Goal: Task Accomplishment & Management: Manage account settings

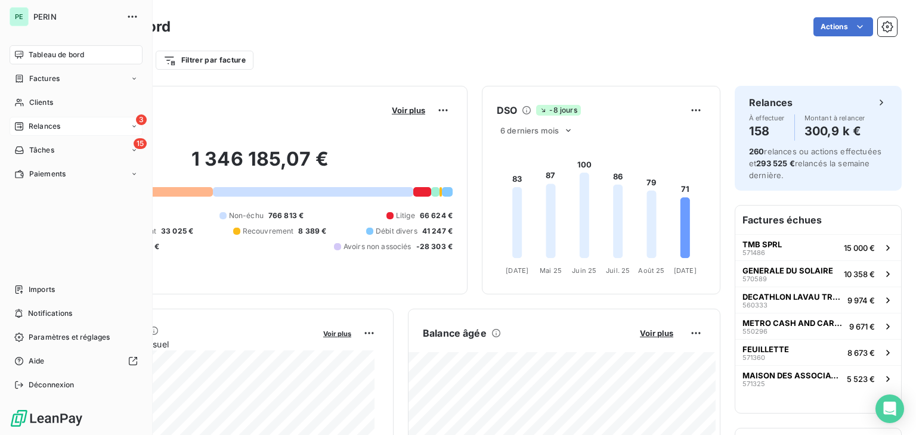
click at [20, 122] on icon at bounding box center [19, 126] width 8 height 8
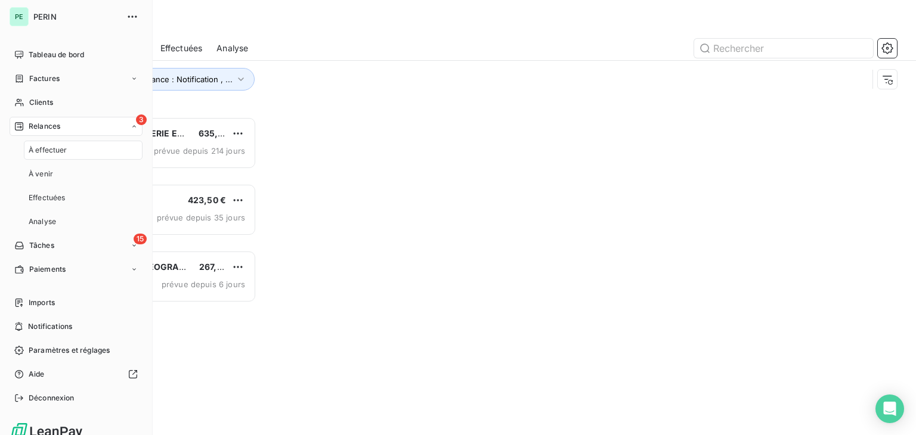
scroll to position [309, 190]
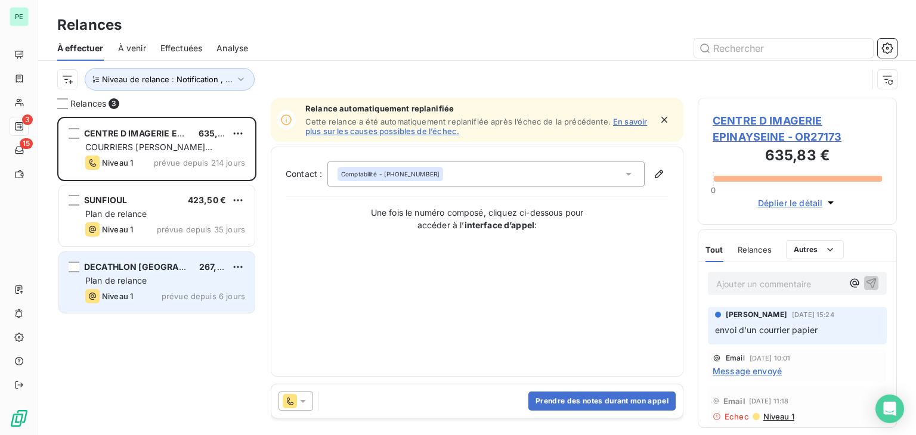
click at [186, 273] on div "DECATHLON FRANCE 267,30 € Plan de relance Niveau 1 prévue depuis 6 jours" at bounding box center [157, 282] width 196 height 61
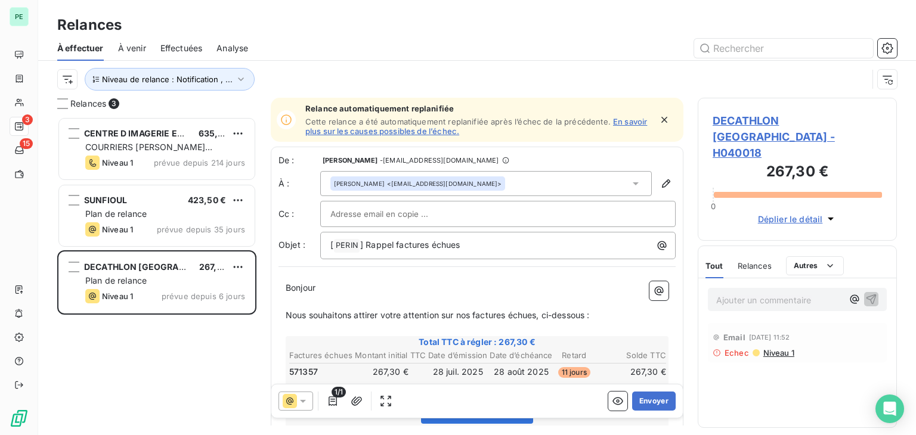
click at [772, 348] on span "Niveau 1" at bounding box center [778, 353] width 32 height 10
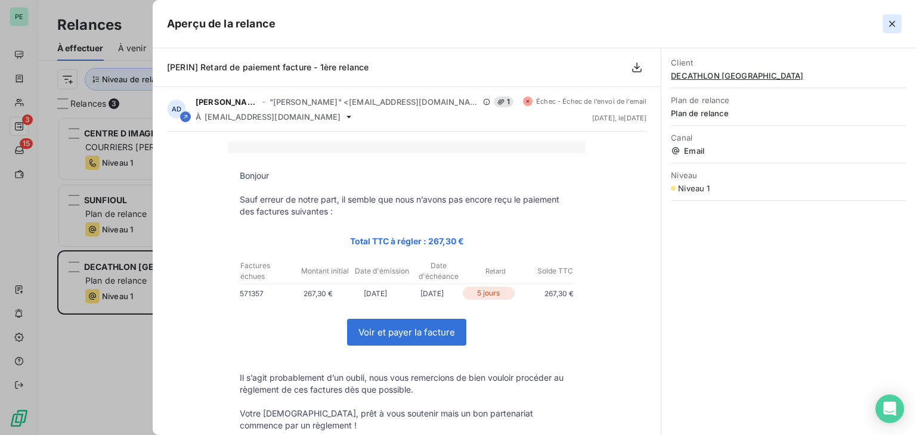
click at [899, 29] on button "button" at bounding box center [892, 23] width 19 height 19
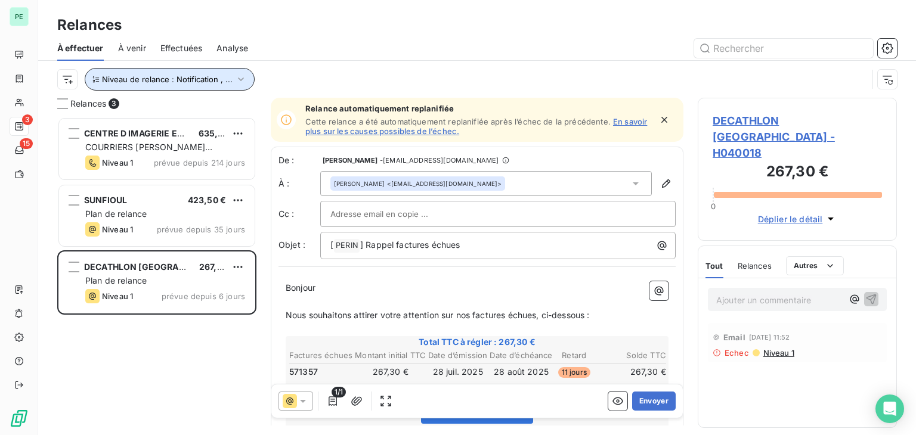
click at [184, 82] on span "Niveau de relance : Notification , ..." at bounding box center [167, 80] width 131 height 10
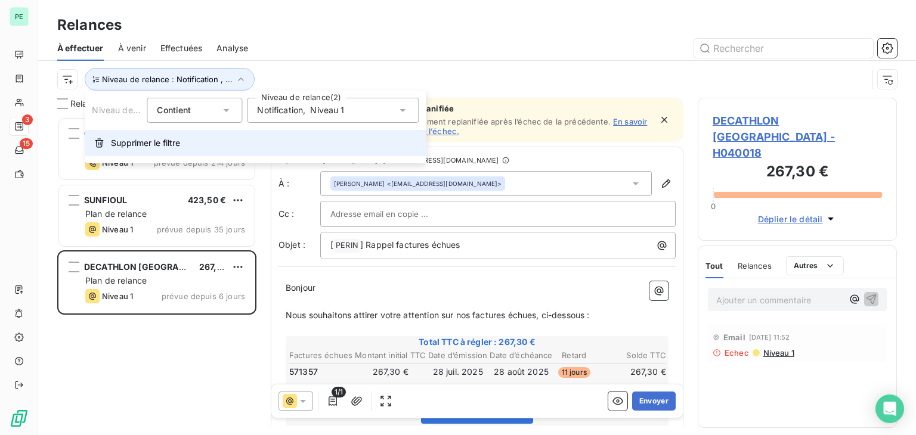
click at [184, 151] on button "Supprimer le filtre" at bounding box center [255, 143] width 341 height 26
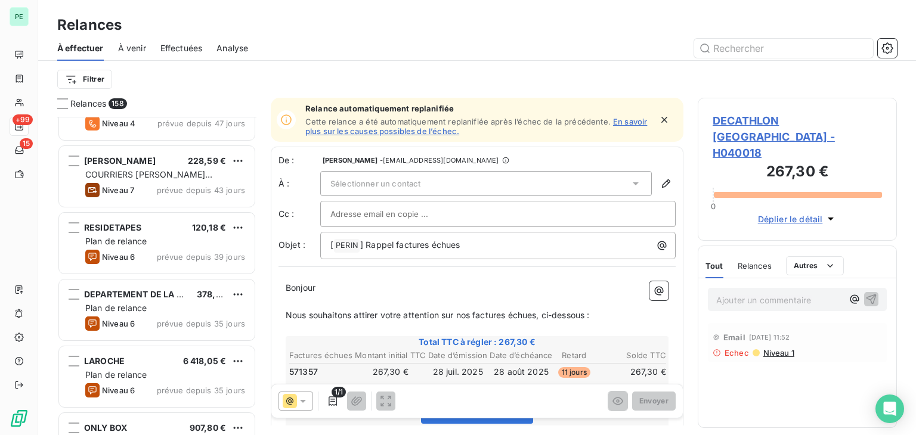
scroll to position [3638, 0]
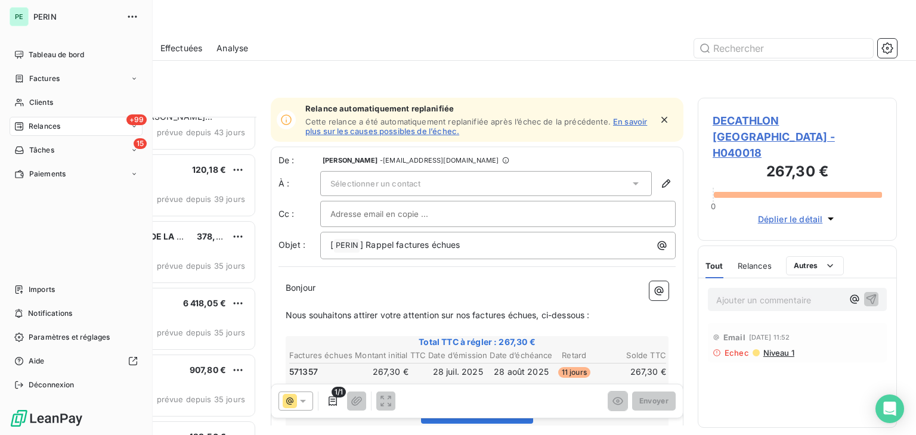
drag, startPoint x: 39, startPoint y: 77, endPoint x: 153, endPoint y: 79, distance: 113.9
click at [39, 77] on span "Factures" at bounding box center [44, 78] width 30 height 11
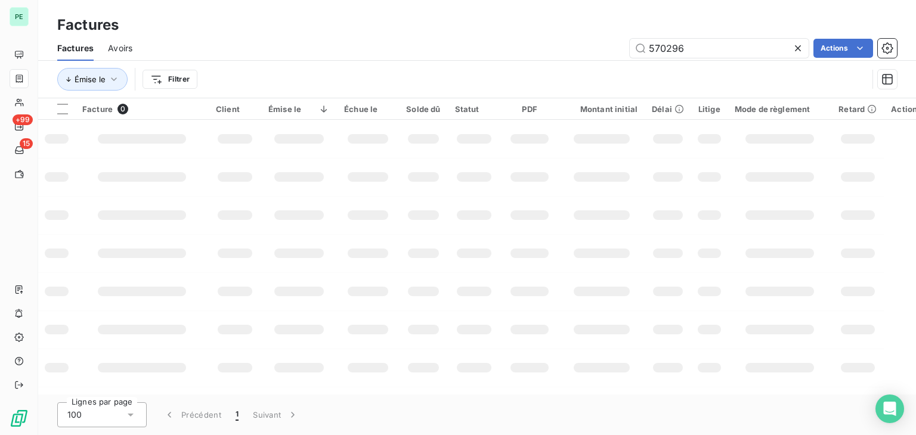
drag, startPoint x: 754, startPoint y: 44, endPoint x: 571, endPoint y: 46, distance: 183.7
click at [571, 45] on div "570296 Actions" at bounding box center [522, 48] width 750 height 19
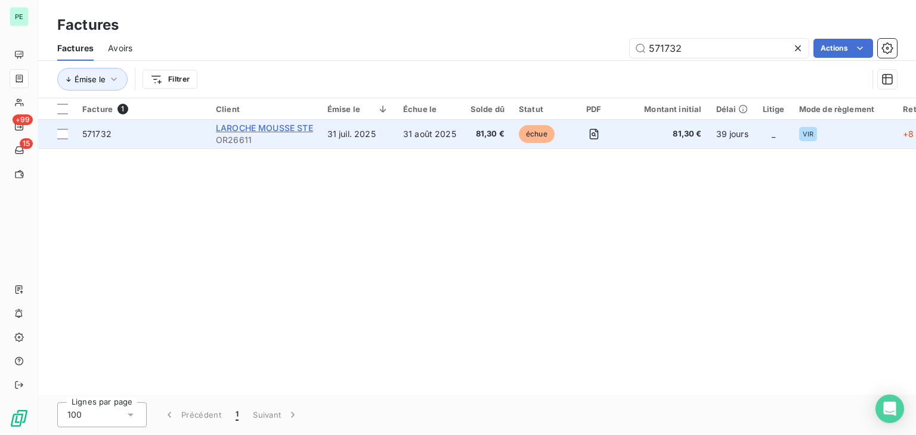
type input "571732"
click at [268, 129] on span "[PERSON_NAME] MOUSSE STE" at bounding box center [264, 128] width 97 height 10
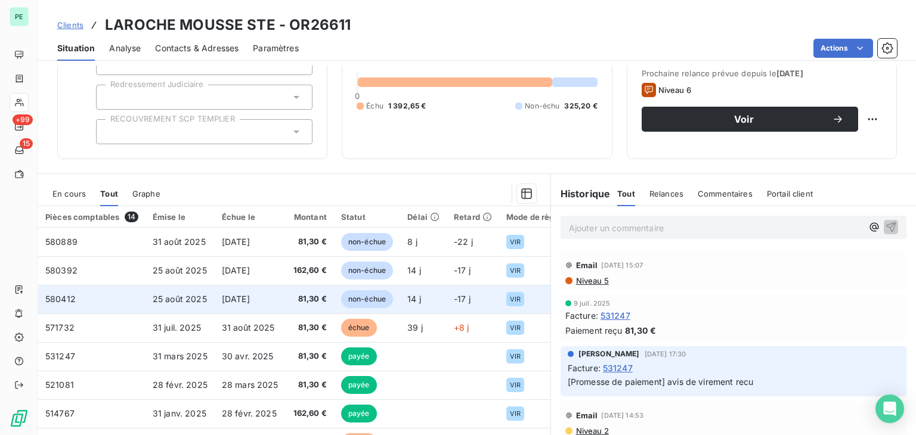
scroll to position [119, 0]
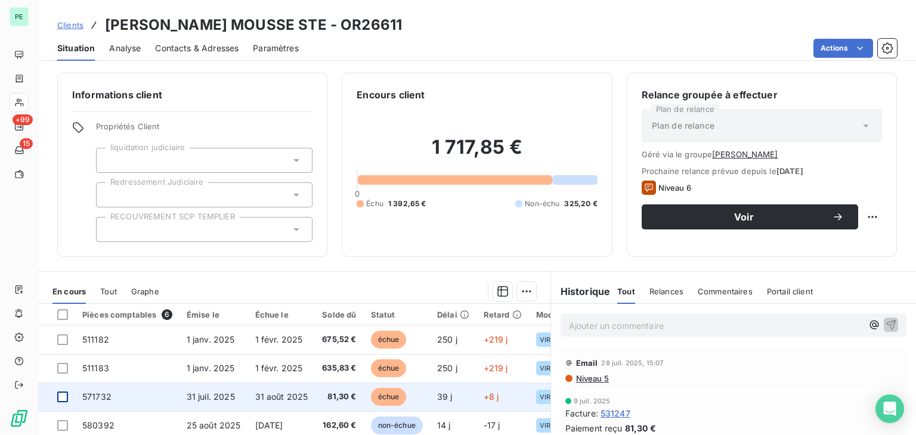
click at [65, 397] on div at bounding box center [62, 397] width 11 height 11
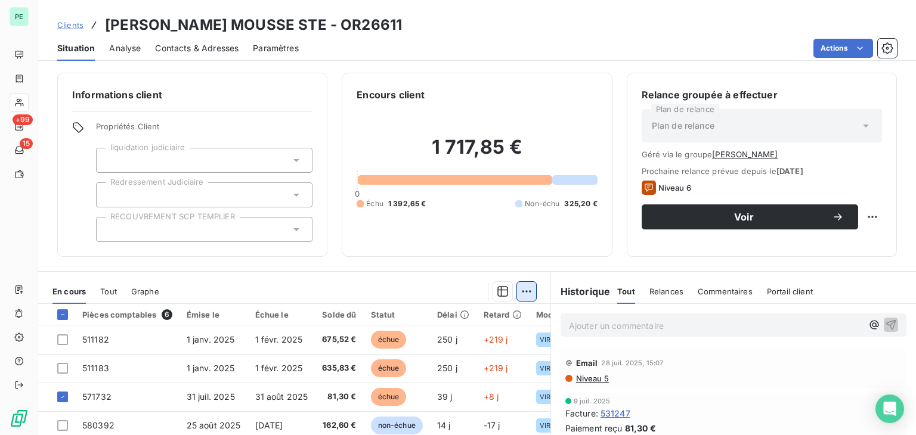
click at [524, 290] on html "PE +99 15 Clients [PERSON_NAME] MOUSSE STE - OR26611 Situation Analyse Contacts…" at bounding box center [458, 217] width 916 height 435
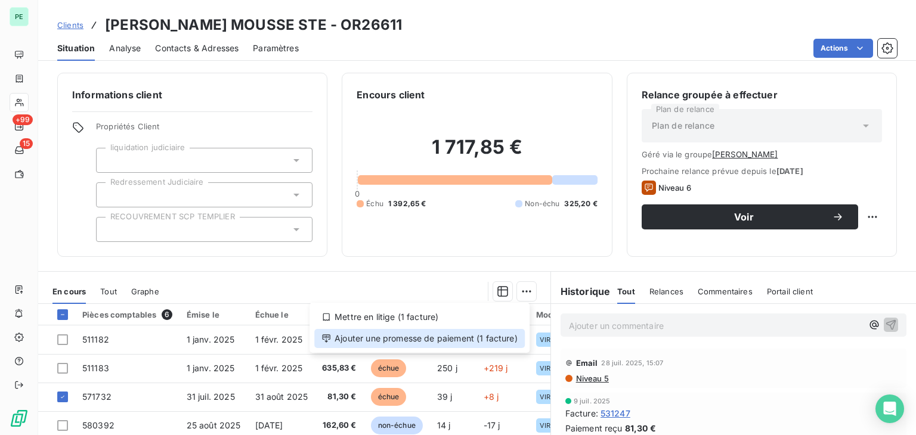
click at [481, 339] on div "Ajouter une promesse de paiement (1 facture)" at bounding box center [419, 338] width 211 height 19
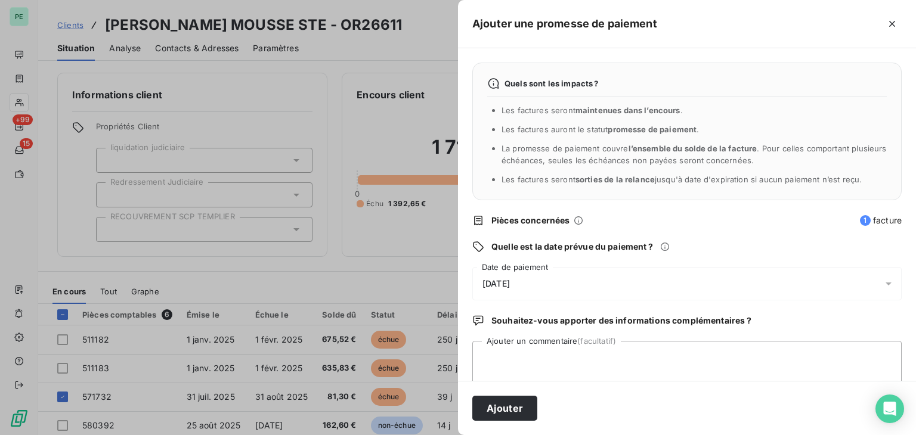
click at [539, 282] on div "[DATE]" at bounding box center [686, 283] width 429 height 33
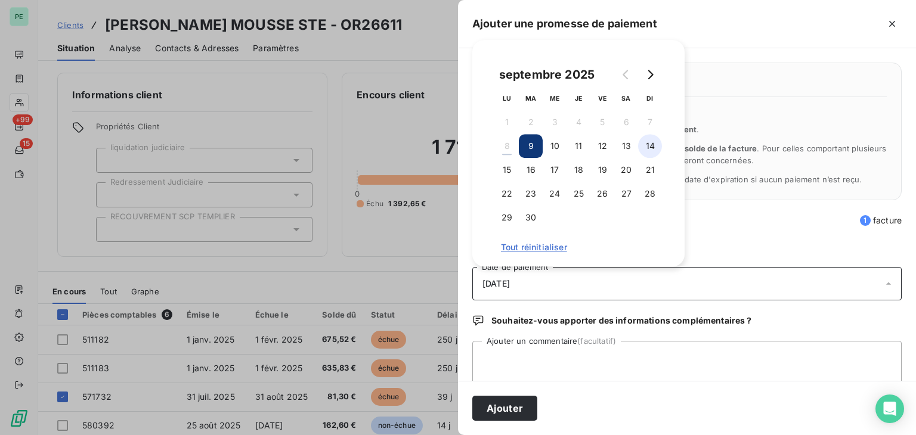
click at [653, 153] on button "14" at bounding box center [650, 146] width 24 height 24
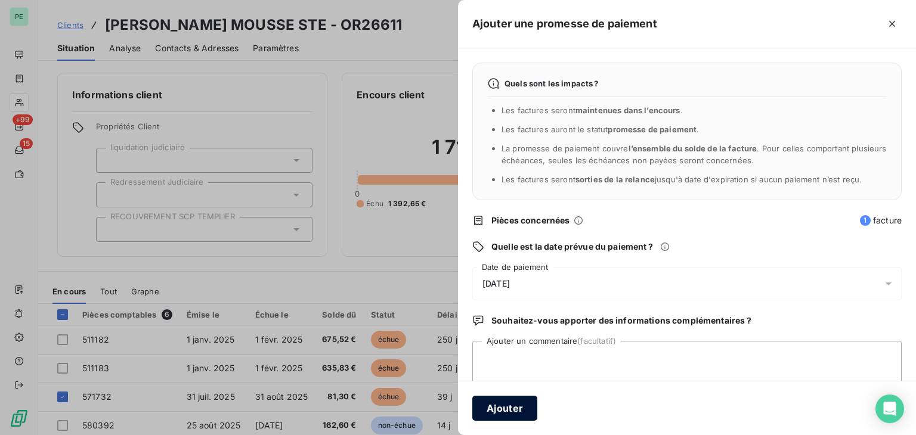
click at [506, 403] on button "Ajouter" at bounding box center [504, 408] width 65 height 25
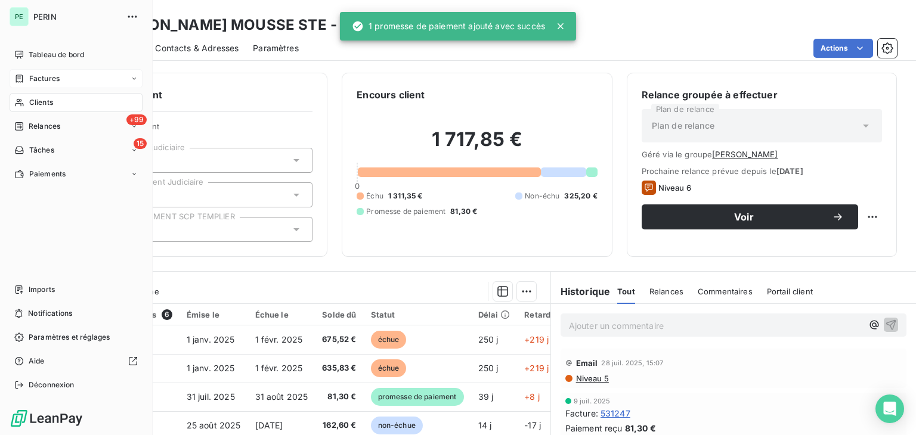
click at [33, 80] on span "Factures" at bounding box center [44, 78] width 30 height 11
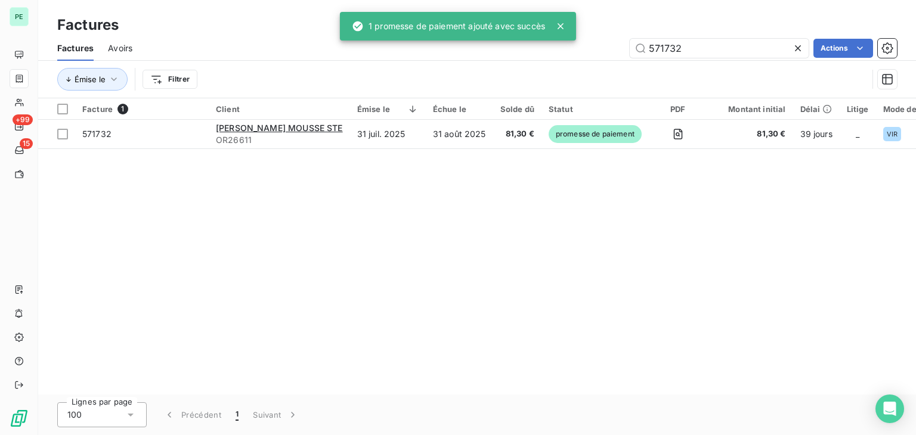
drag, startPoint x: 691, startPoint y: 50, endPoint x: 590, endPoint y: 50, distance: 101.4
click at [590, 50] on div "571732 Actions" at bounding box center [522, 48] width 750 height 19
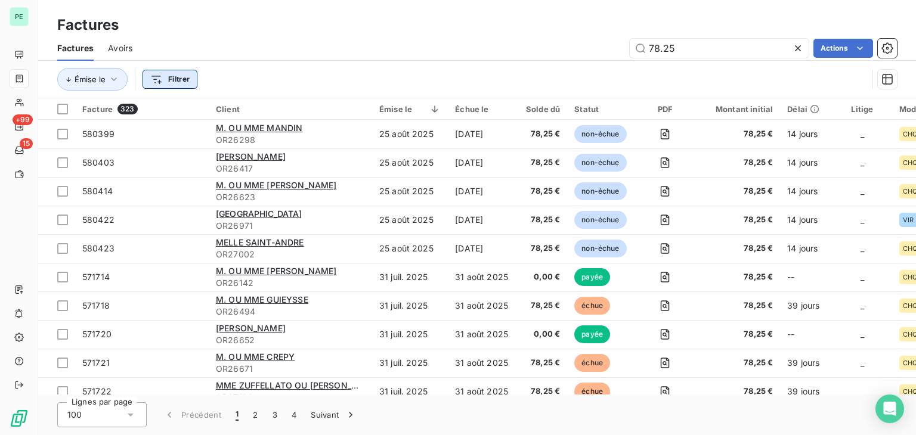
click at [172, 79] on html "PE +99 15 Factures Factures Avoirs 78.25 Actions Émise le Filtrer Facture 323 C…" at bounding box center [458, 217] width 916 height 435
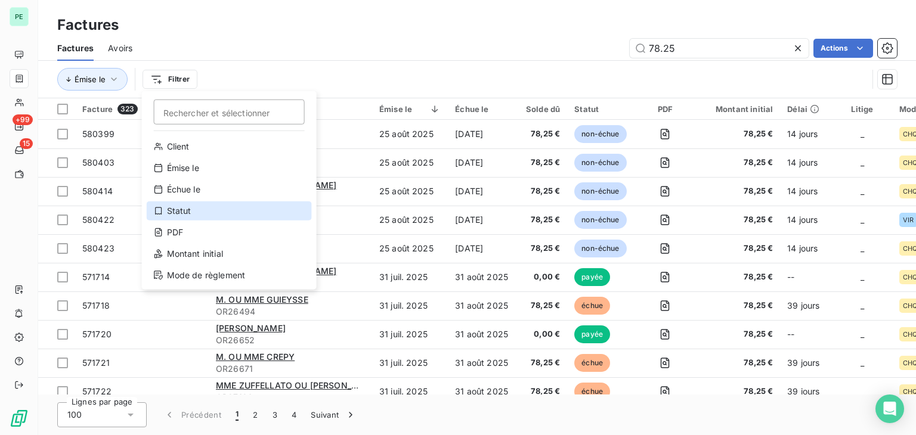
click at [191, 214] on div "Statut" at bounding box center [229, 211] width 165 height 19
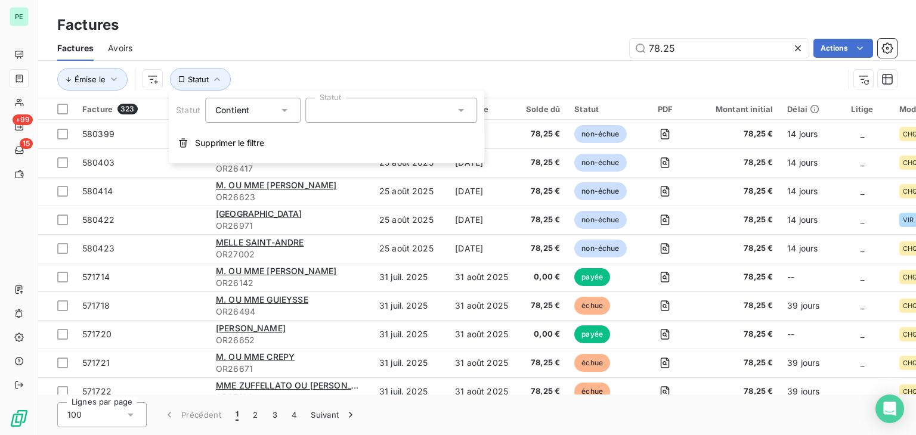
click at [342, 115] on div at bounding box center [391, 110] width 172 height 25
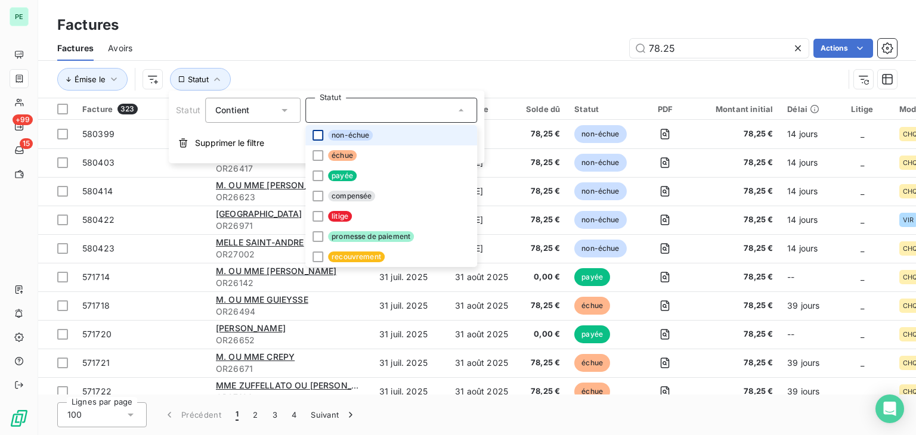
click at [315, 132] on div at bounding box center [318, 135] width 11 height 11
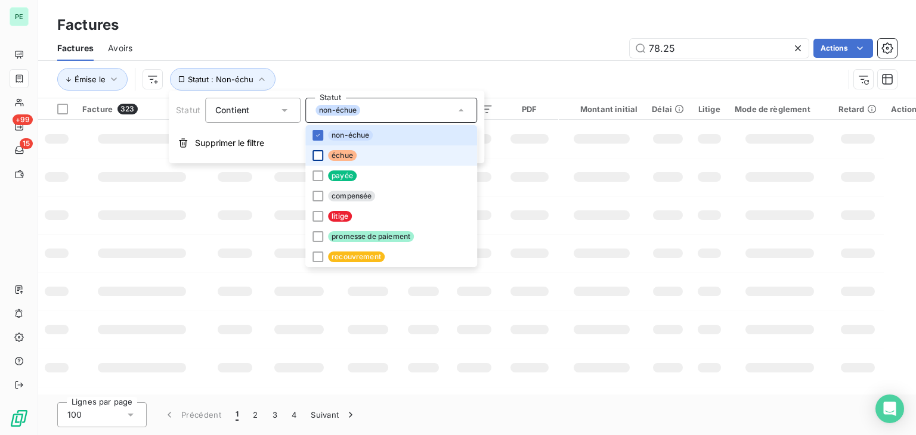
click at [318, 154] on div at bounding box center [318, 155] width 11 height 11
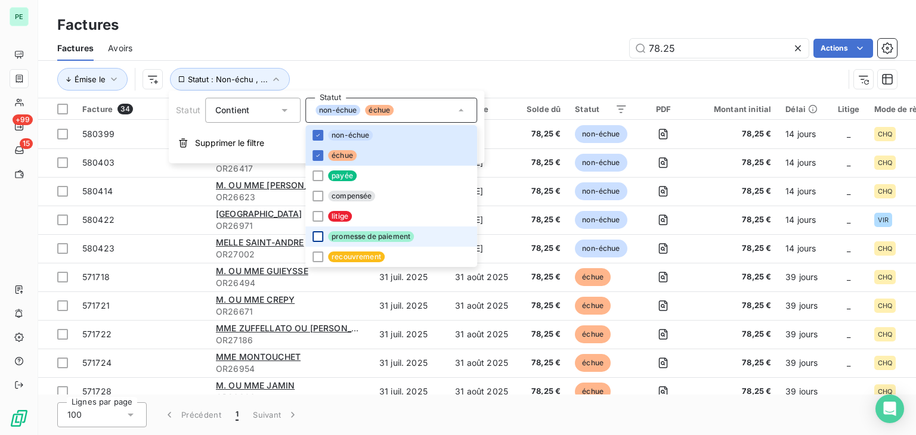
click at [315, 235] on div at bounding box center [318, 236] width 11 height 11
click at [481, 76] on div "Émise le Statut : Non-échu , ..." at bounding box center [450, 79] width 787 height 23
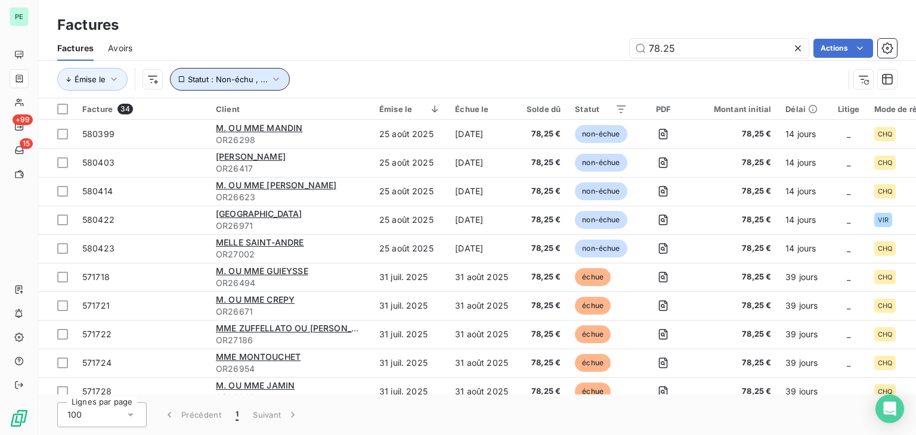
click at [273, 82] on icon "button" at bounding box center [276, 79] width 12 height 12
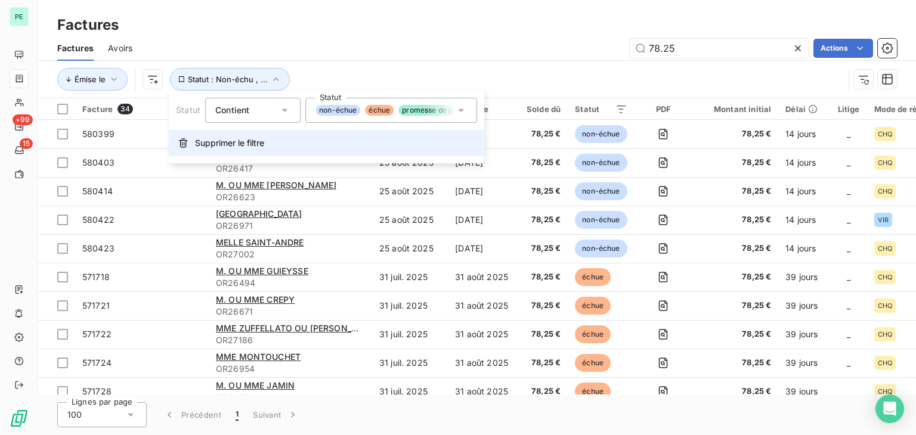
click at [233, 140] on span "Supprimer le filtre" at bounding box center [229, 143] width 69 height 12
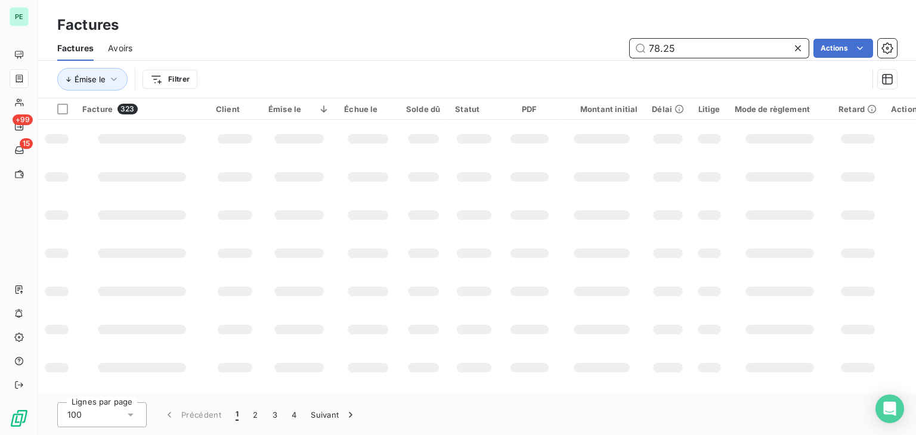
drag, startPoint x: 633, startPoint y: 48, endPoint x: 595, endPoint y: 48, distance: 38.8
click at [595, 48] on div "78.25 Actions" at bounding box center [522, 48] width 750 height 19
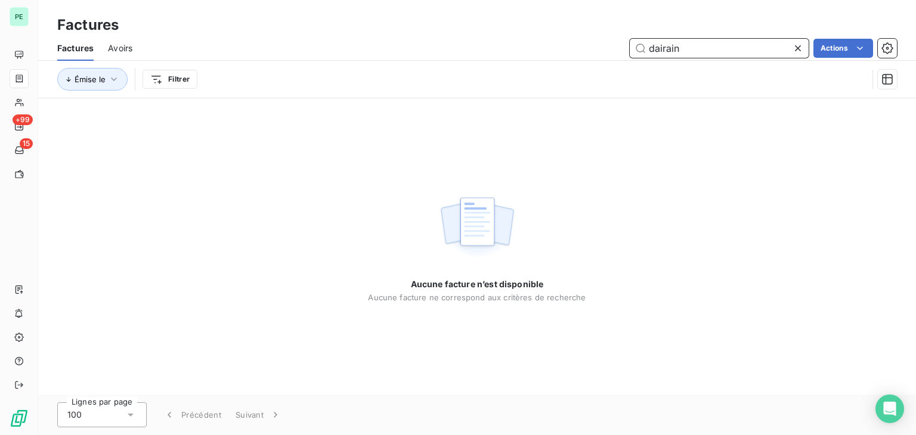
type input "dairain"
click at [793, 46] on icon at bounding box center [798, 48] width 12 height 12
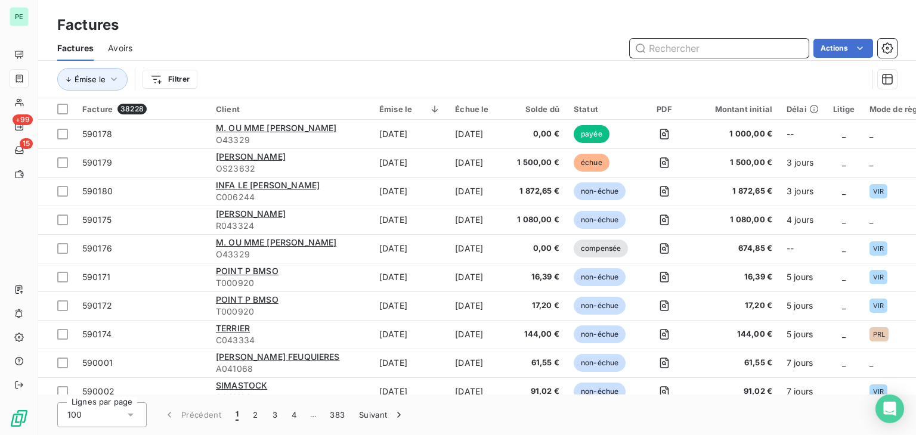
click at [652, 49] on input "text" at bounding box center [719, 48] width 179 height 19
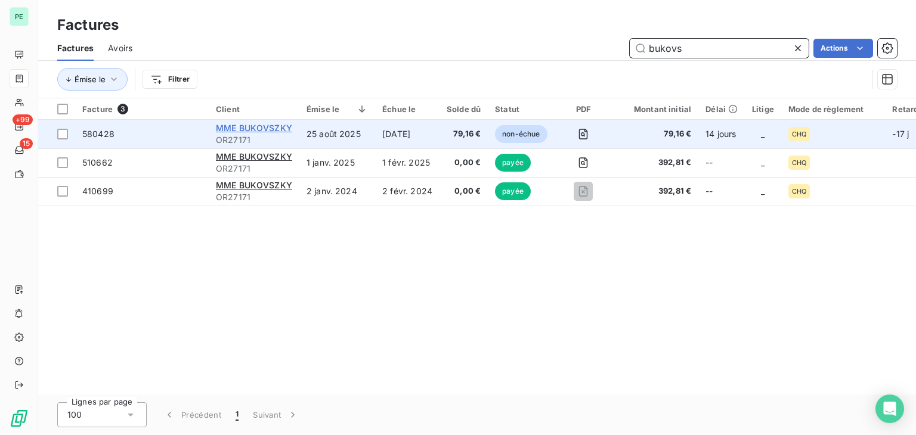
type input "bukovs"
click at [271, 128] on span "MME BUKOVSZKY" at bounding box center [254, 128] width 76 height 10
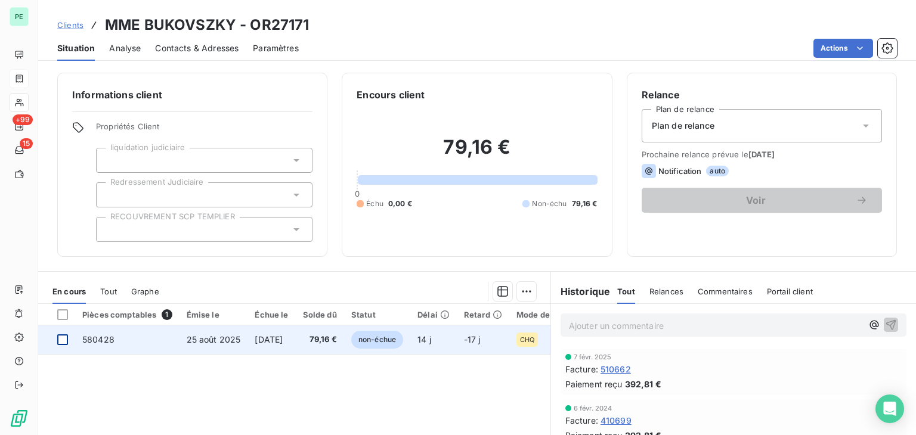
click at [64, 342] on div at bounding box center [62, 340] width 11 height 11
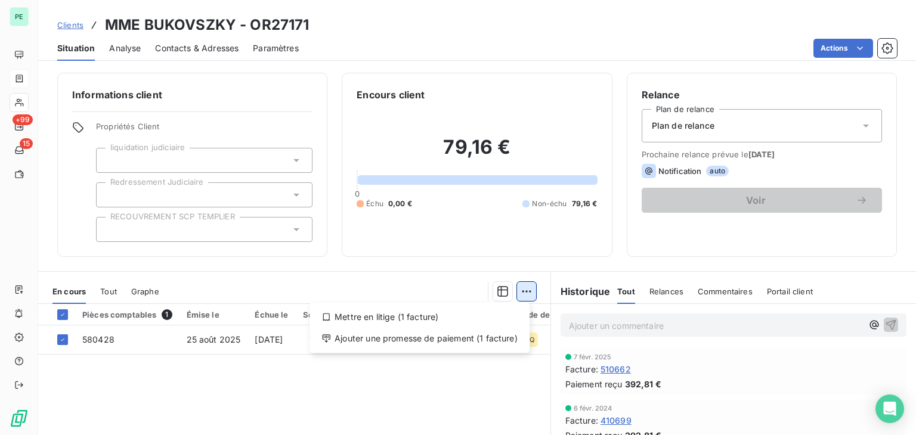
click at [520, 289] on html "PE +99 15 Clients MME BUKOVSZKY - OR27171 Situation Analyse Contacts & Adresses…" at bounding box center [458, 217] width 916 height 435
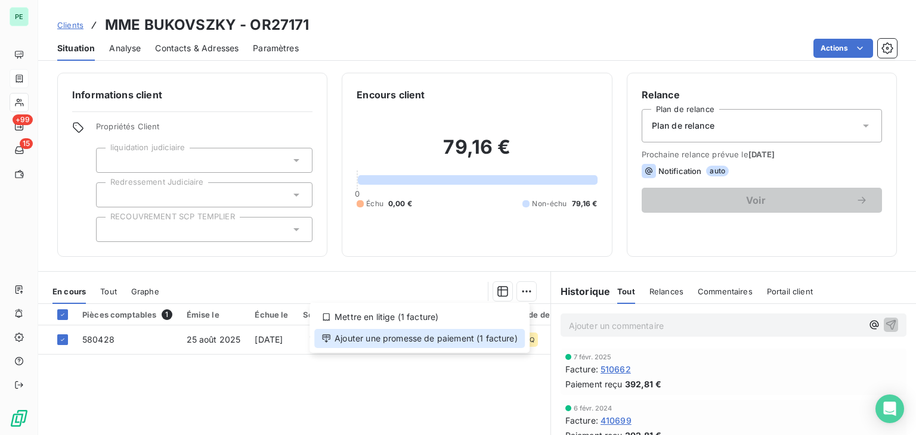
click at [486, 342] on div "Ajouter une promesse de paiement (1 facture)" at bounding box center [419, 338] width 211 height 19
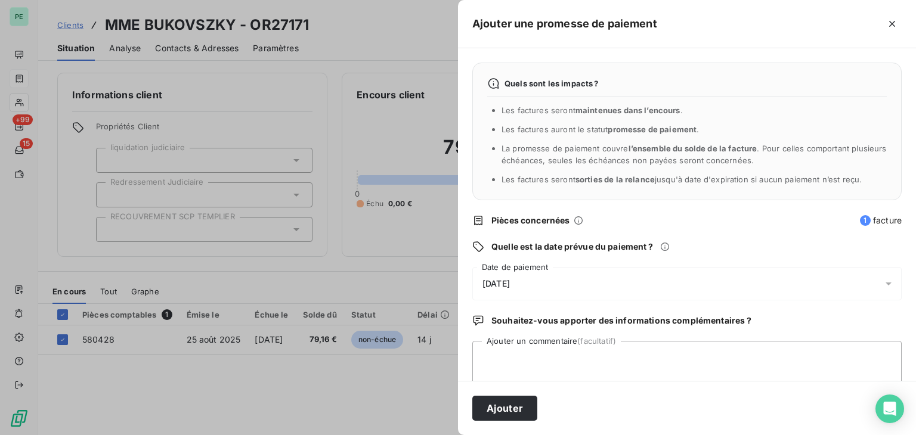
click at [613, 283] on div "[DATE]" at bounding box center [686, 283] width 429 height 33
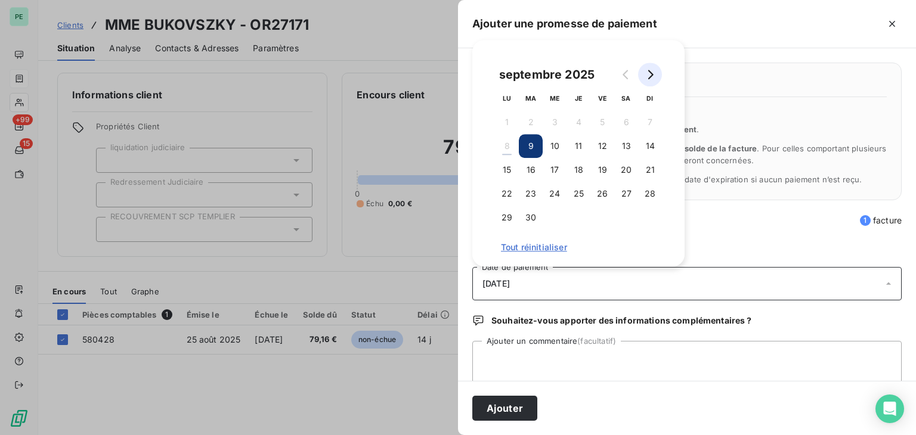
click at [655, 75] on button "Go to next month" at bounding box center [650, 75] width 24 height 24
click at [650, 143] on button "12" at bounding box center [650, 146] width 24 height 24
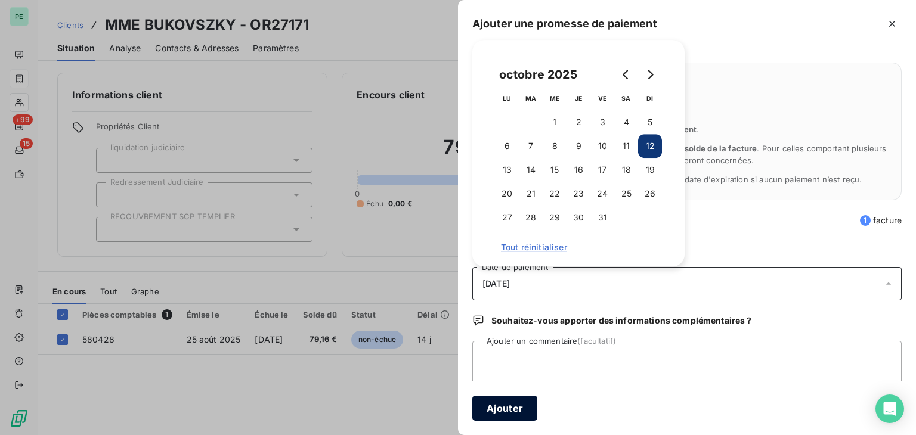
click at [508, 416] on button "Ajouter" at bounding box center [504, 408] width 65 height 25
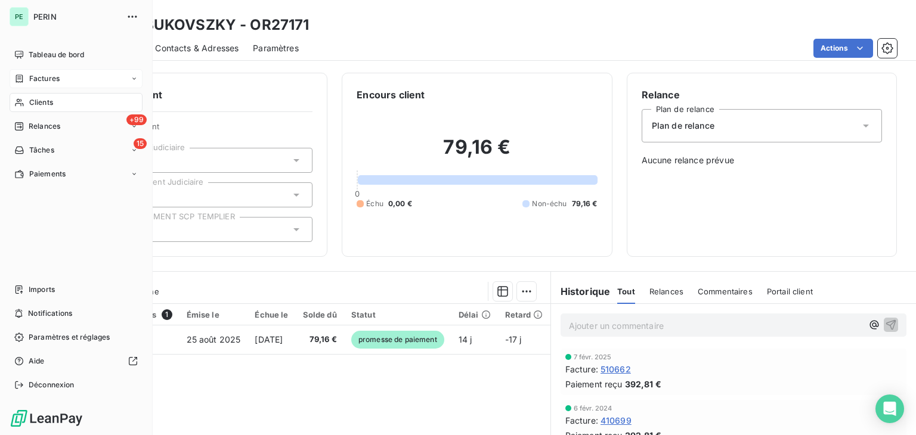
click at [36, 75] on span "Factures" at bounding box center [44, 78] width 30 height 11
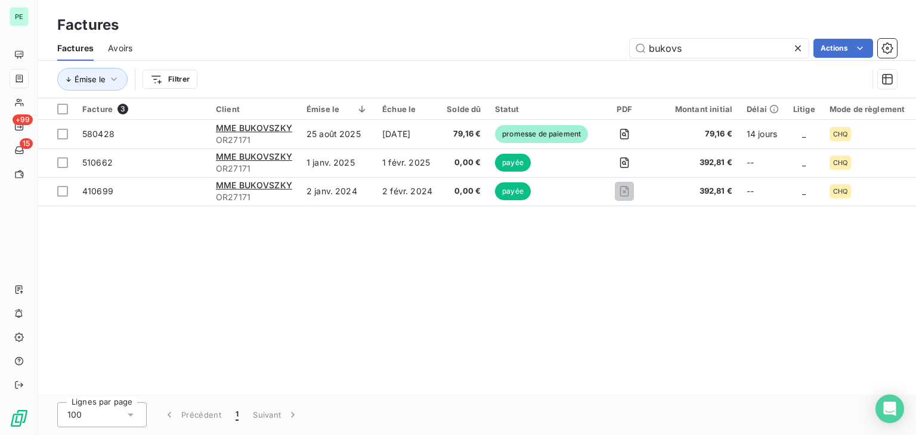
drag, startPoint x: 703, startPoint y: 46, endPoint x: 602, endPoint y: 51, distance: 100.9
click at [602, 51] on div "bukovs Actions" at bounding box center [522, 48] width 750 height 19
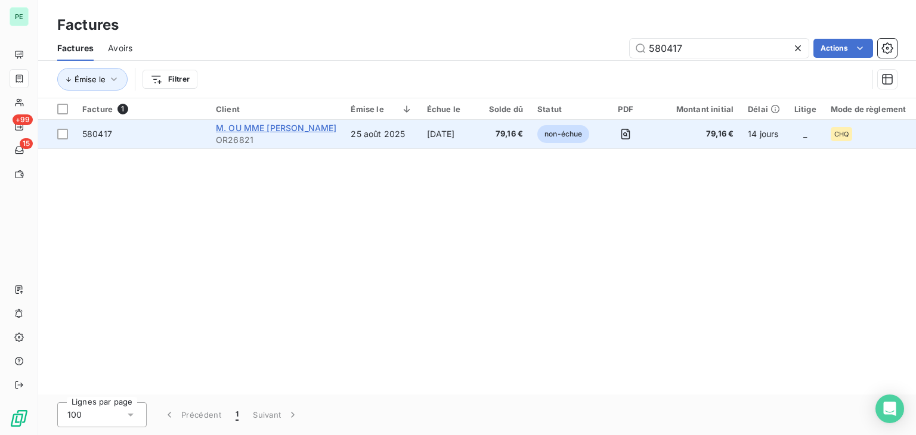
type input "580417"
click at [248, 128] on span "M. OU MME [PERSON_NAME]" at bounding box center [276, 128] width 120 height 10
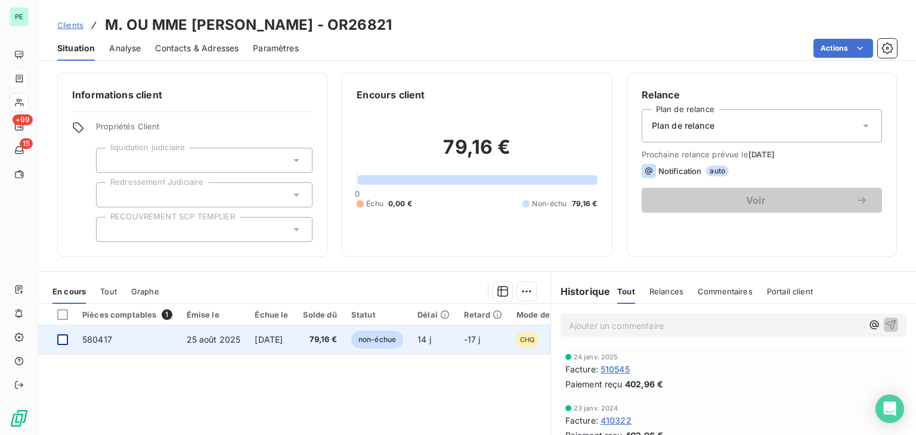
click at [66, 339] on div at bounding box center [62, 340] width 11 height 11
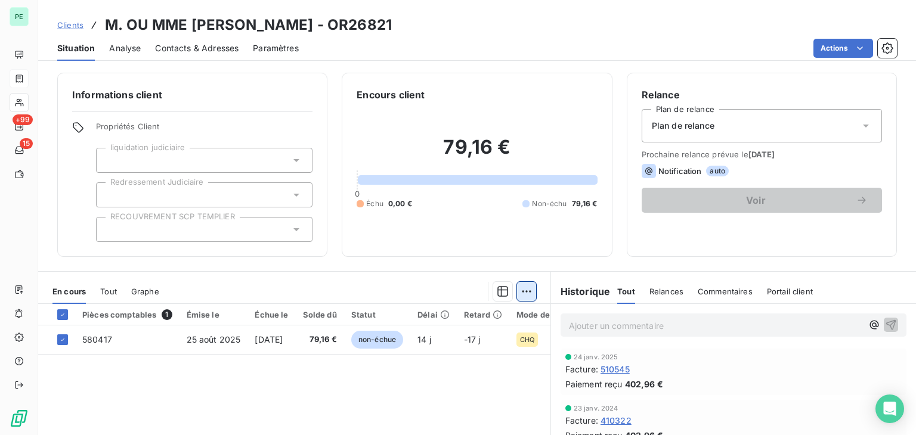
click at [524, 289] on html "PE +99 15 Clients M. OU MME [PERSON_NAME] - OR26821 Situation Analyse Contacts …" at bounding box center [458, 217] width 916 height 435
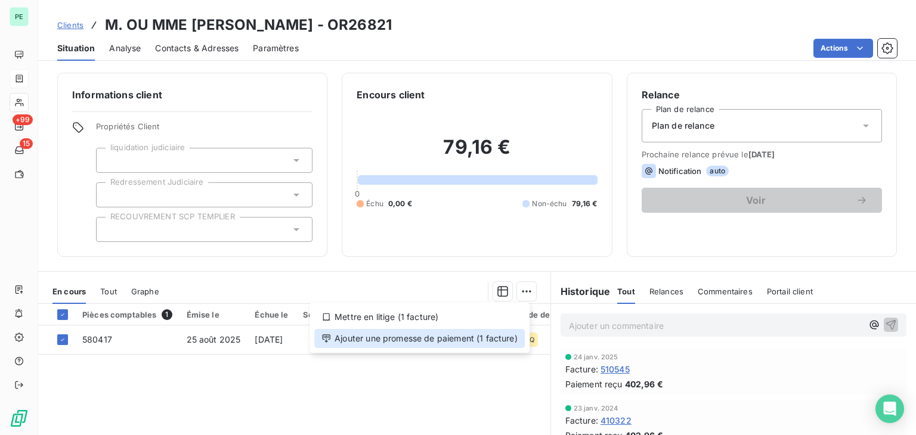
click at [440, 339] on div "Ajouter une promesse de paiement (1 facture)" at bounding box center [419, 338] width 211 height 19
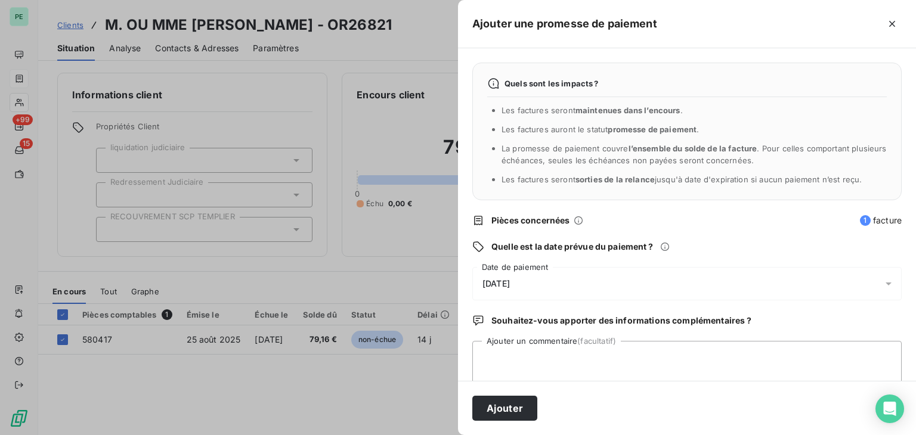
click at [510, 285] on span "[DATE]" at bounding box center [496, 284] width 27 height 10
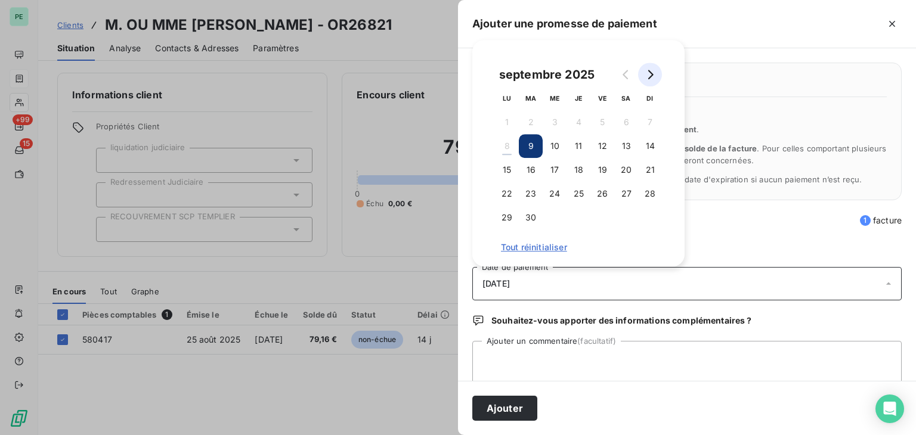
click at [645, 77] on icon "Go to next month" at bounding box center [650, 75] width 10 height 10
click at [647, 146] on button "12" at bounding box center [650, 146] width 24 height 24
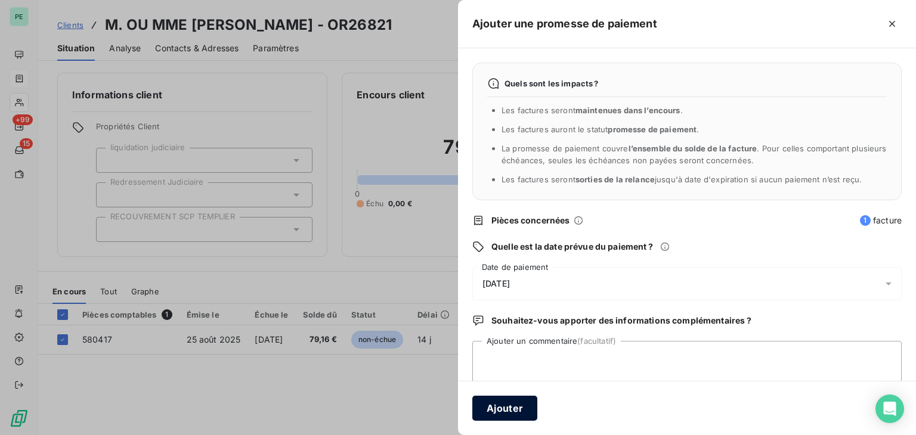
click at [522, 401] on button "Ajouter" at bounding box center [504, 408] width 65 height 25
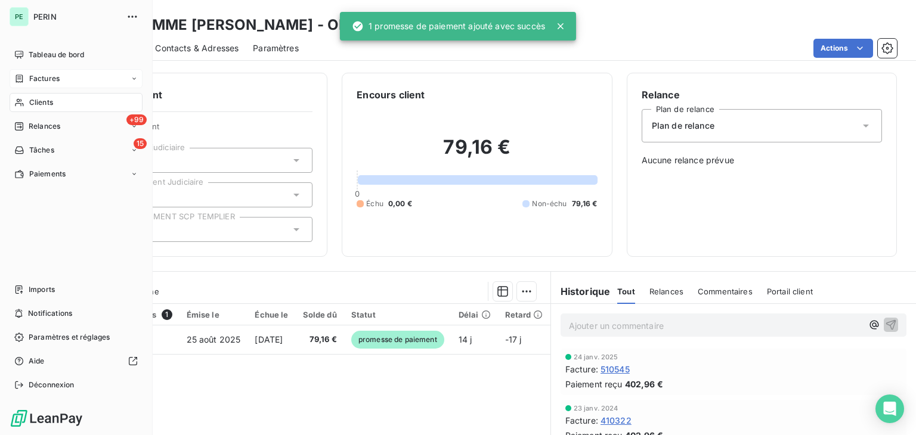
click at [67, 85] on div "Factures" at bounding box center [76, 78] width 133 height 19
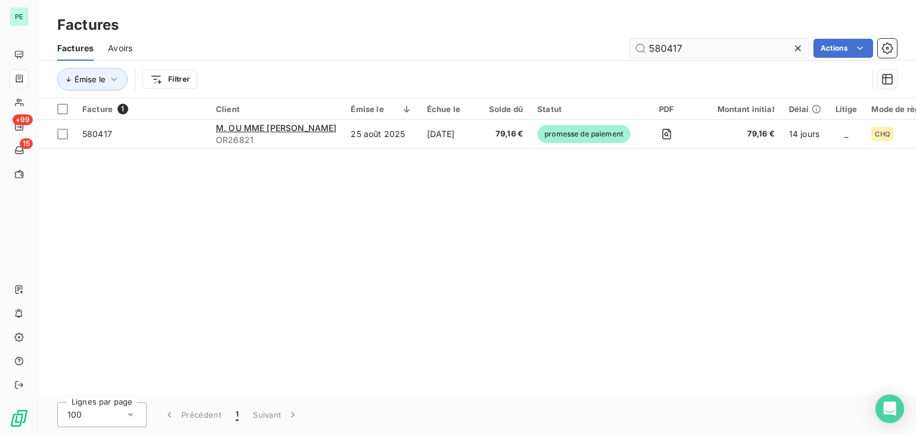
drag, startPoint x: 737, startPoint y: 46, endPoint x: 648, endPoint y: 45, distance: 89.5
click at [648, 45] on input "580417" at bounding box center [719, 48] width 179 height 19
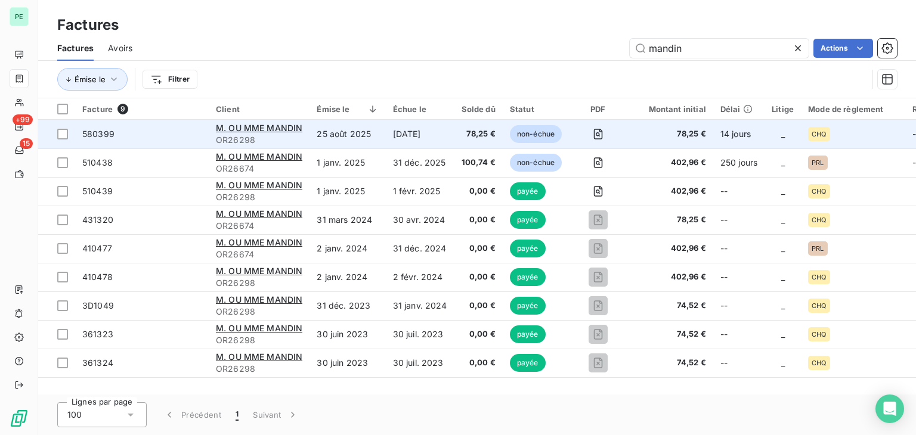
type input "mandin"
click at [327, 143] on td "25 août 2025" at bounding box center [348, 134] width 76 height 29
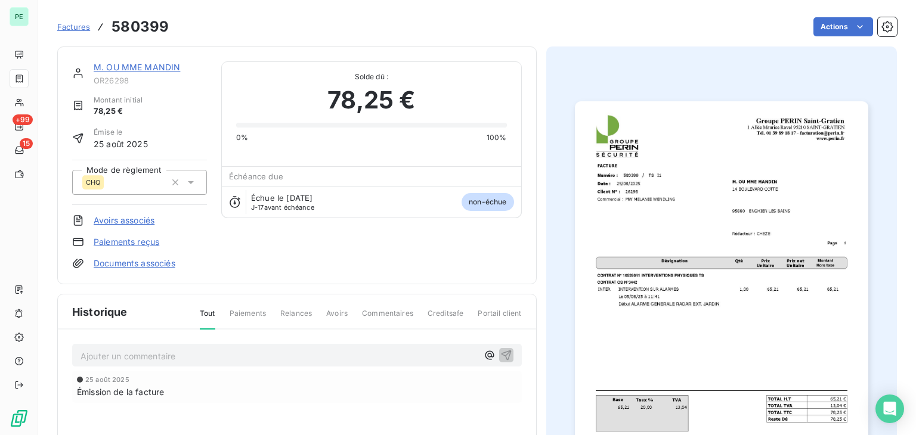
click at [163, 64] on link "M. OU MME MANDIN" at bounding box center [137, 67] width 86 height 10
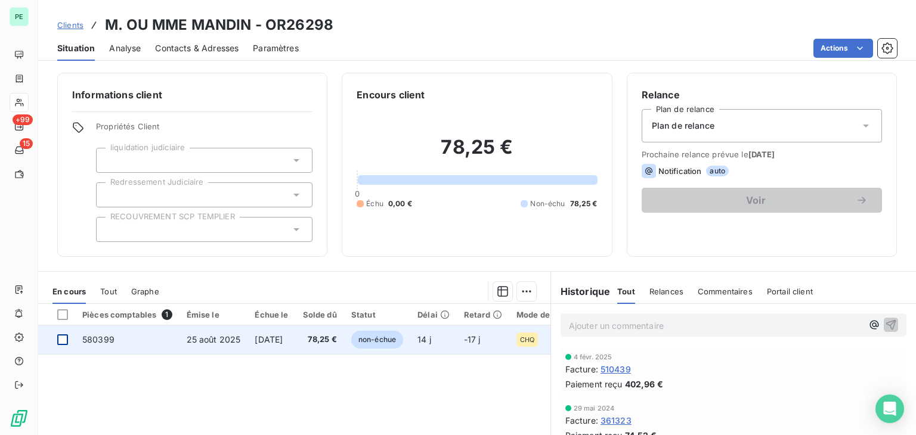
click at [61, 342] on div at bounding box center [62, 340] width 11 height 11
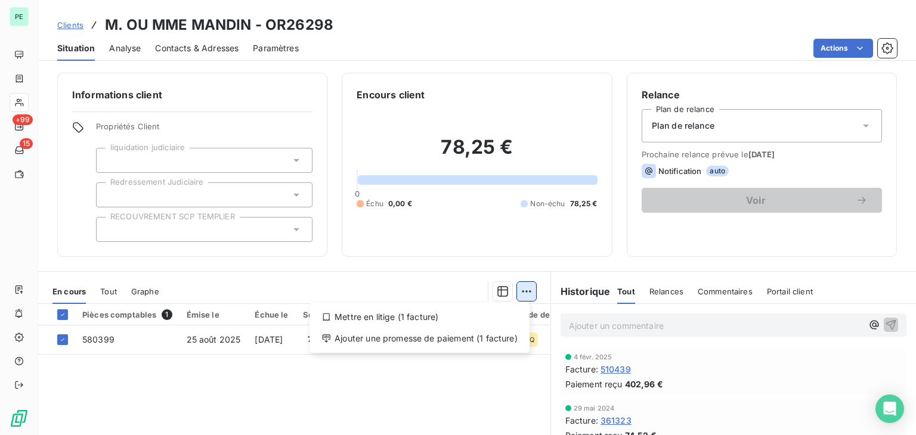
click at [525, 290] on html "PE +99 15 Clients M. OU MME MANDIN - OR26298 Situation Analyse Contacts & Adres…" at bounding box center [458, 217] width 916 height 435
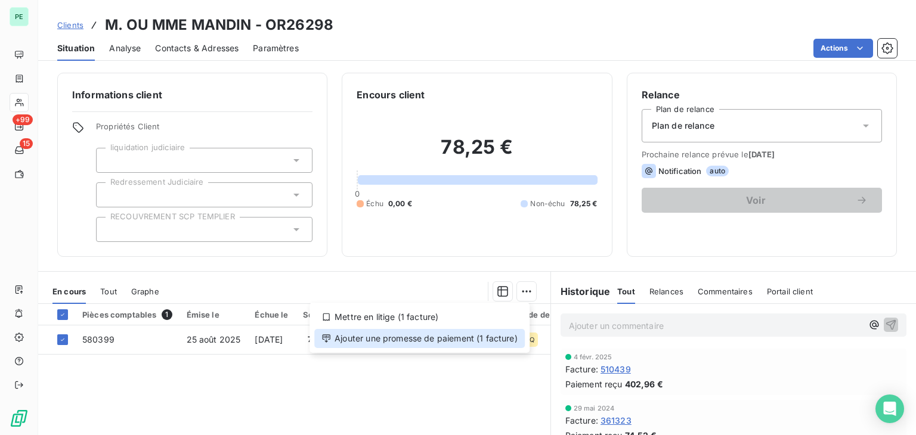
click at [489, 330] on div "Ajouter une promesse de paiement (1 facture)" at bounding box center [419, 338] width 211 height 19
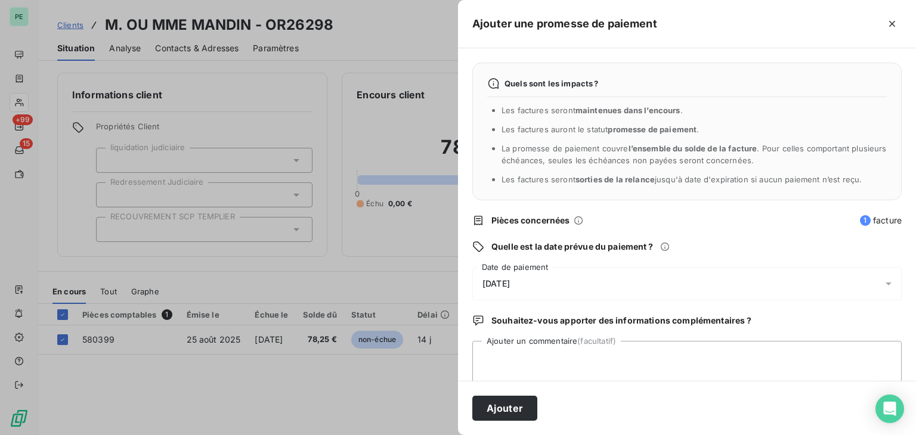
click at [536, 282] on div "[DATE]" at bounding box center [686, 283] width 429 height 33
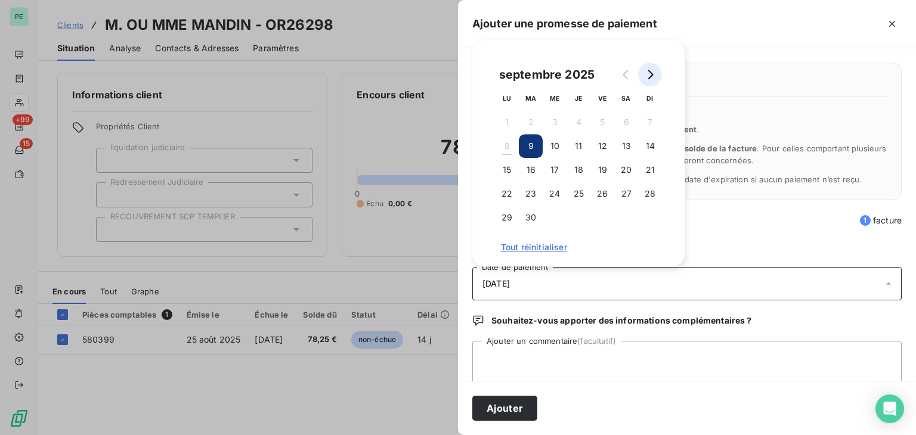
click at [653, 73] on icon "Go to next month" at bounding box center [650, 75] width 10 height 10
click at [649, 151] on button "12" at bounding box center [650, 146] width 24 height 24
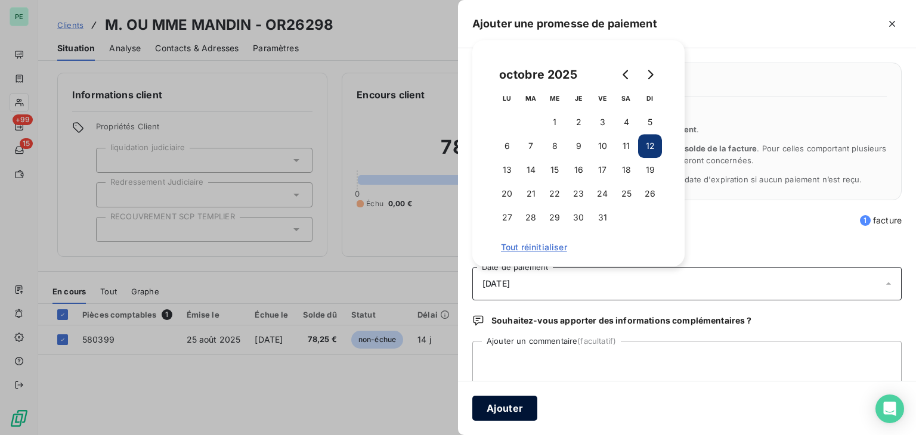
click at [519, 413] on button "Ajouter" at bounding box center [504, 408] width 65 height 25
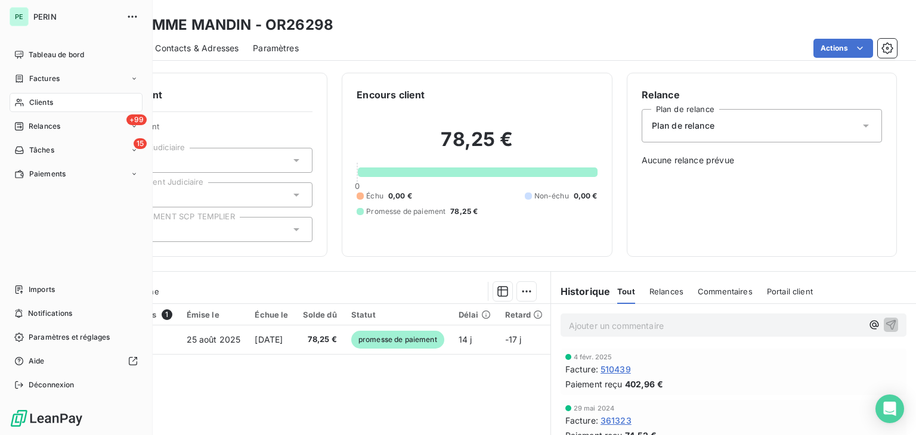
click at [33, 81] on span "Factures" at bounding box center [44, 78] width 30 height 11
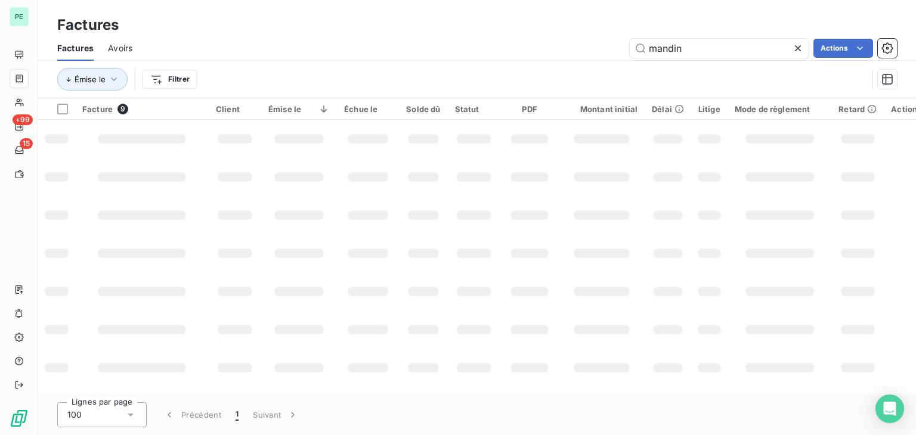
drag, startPoint x: 694, startPoint y: 51, endPoint x: 617, endPoint y: 51, distance: 76.3
click at [618, 51] on div "mandin Actions" at bounding box center [522, 48] width 750 height 19
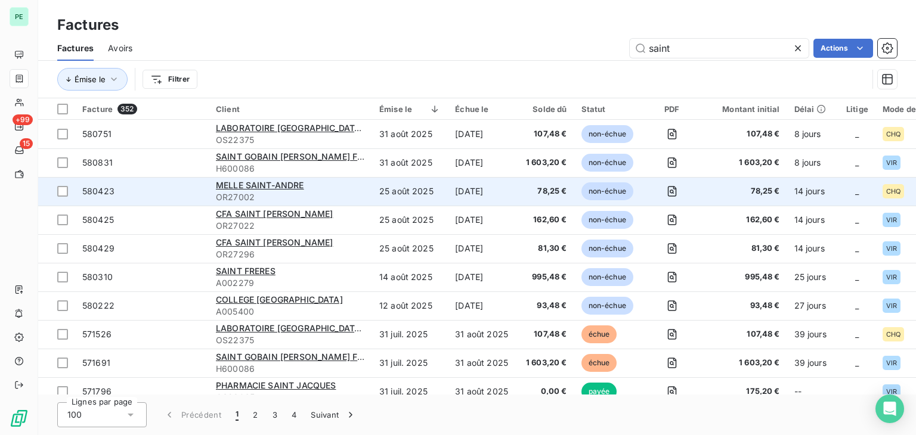
type input "saint"
click at [265, 191] on span "OR27002" at bounding box center [290, 197] width 149 height 12
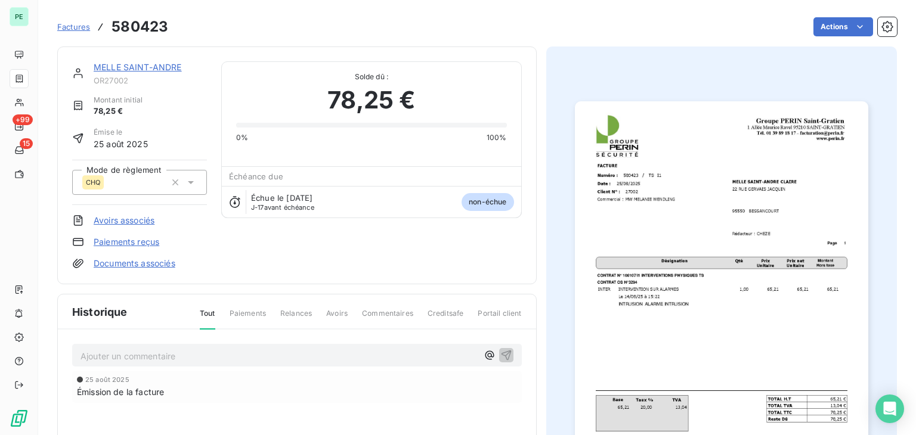
click at [126, 63] on link "MELLE SAINT-ANDRE" at bounding box center [138, 67] width 88 height 10
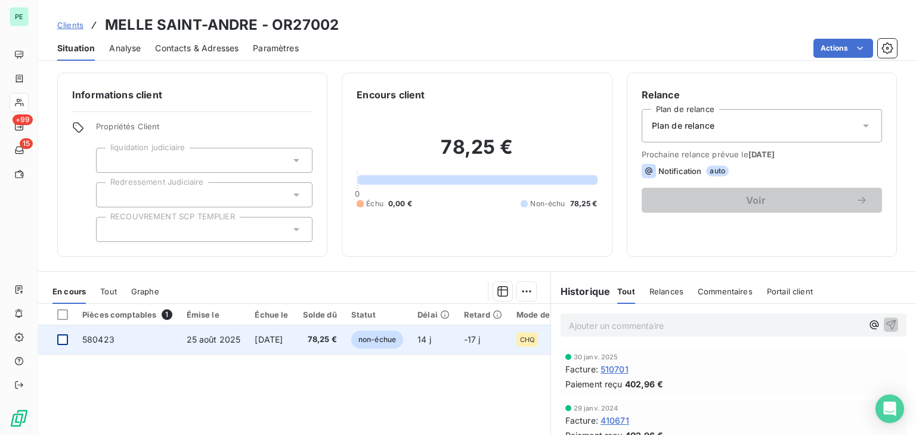
click at [66, 337] on div at bounding box center [62, 340] width 11 height 11
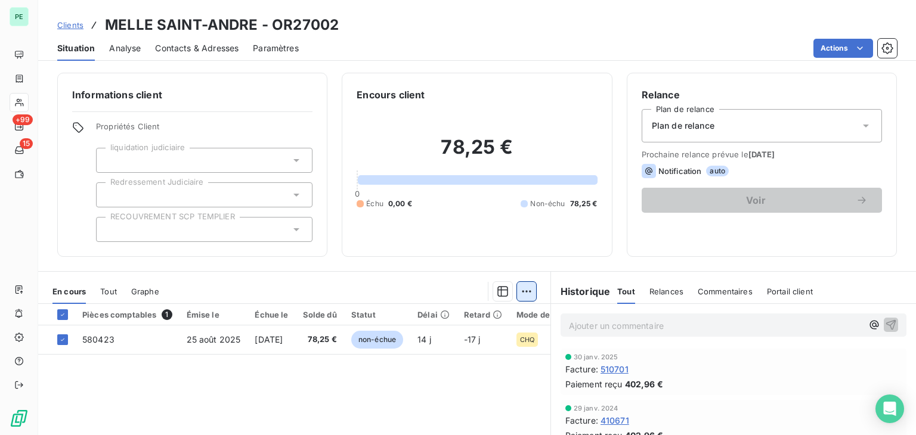
click at [521, 292] on html "PE +99 15 Clients MELLE SAINT-ANDRE - OR27002 Situation Analyse Contacts & Adre…" at bounding box center [458, 217] width 916 height 435
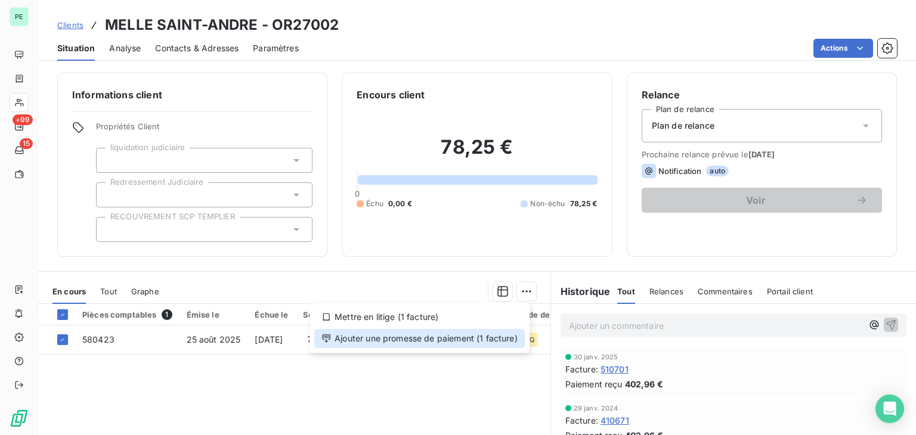
click at [499, 336] on div "Ajouter une promesse de paiement (1 facture)" at bounding box center [419, 338] width 211 height 19
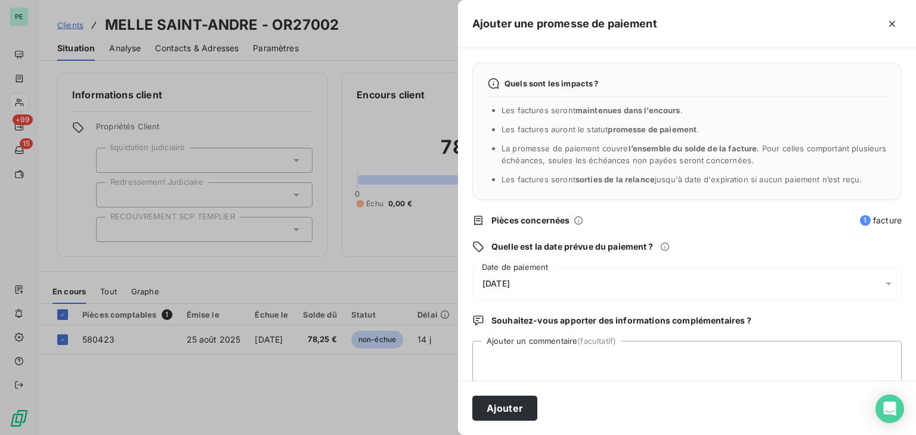
click at [537, 290] on div "[DATE]" at bounding box center [686, 283] width 429 height 33
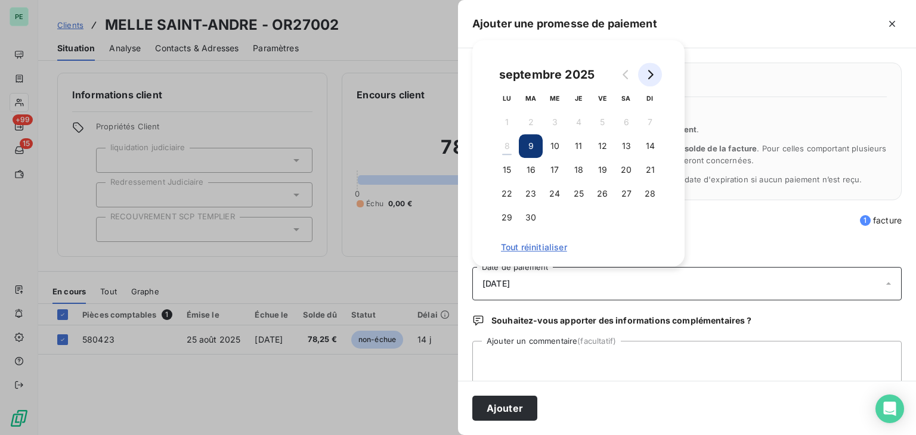
click at [652, 76] on icon "Go to next month" at bounding box center [650, 75] width 10 height 10
click at [652, 142] on button "12" at bounding box center [650, 146] width 24 height 24
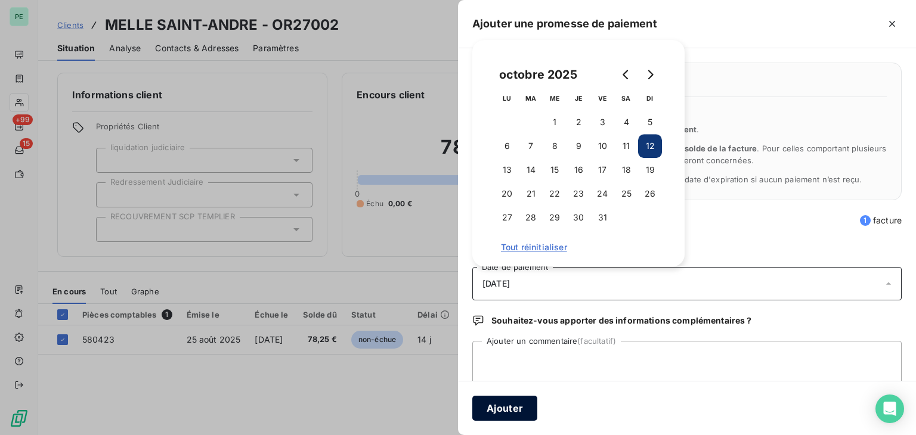
click at [506, 404] on button "Ajouter" at bounding box center [504, 408] width 65 height 25
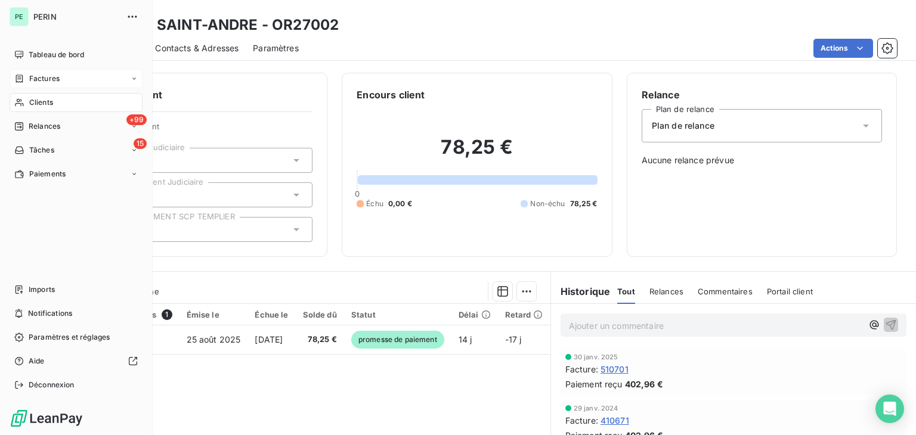
click at [67, 84] on div "Factures" at bounding box center [76, 78] width 133 height 19
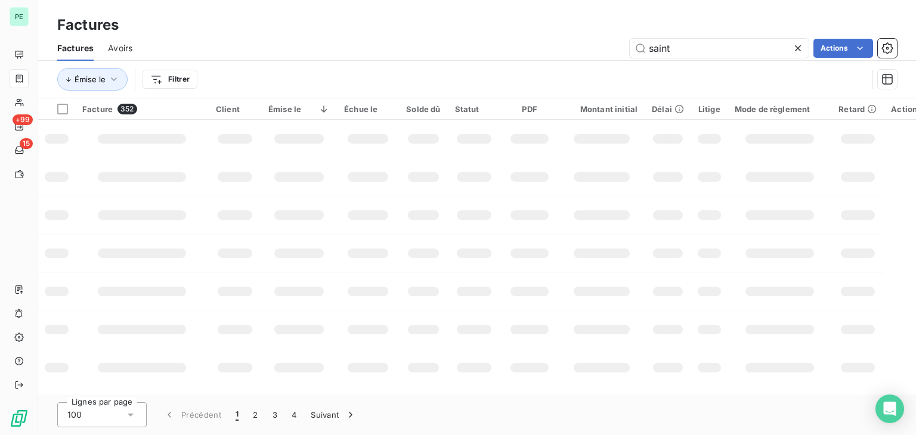
drag, startPoint x: 683, startPoint y: 52, endPoint x: 613, endPoint y: 52, distance: 70.4
click at [614, 52] on div "saint Actions" at bounding box center [522, 48] width 750 height 19
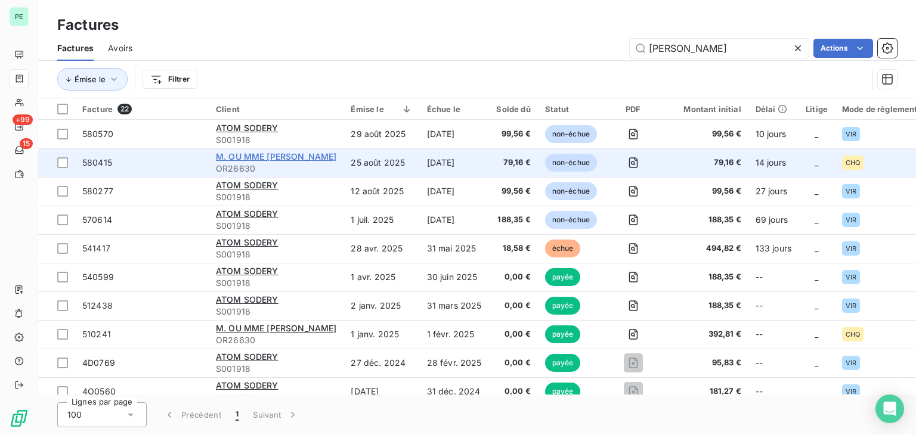
type input "[PERSON_NAME]"
click at [283, 156] on span "M. OU MME [PERSON_NAME]" at bounding box center [276, 156] width 120 height 10
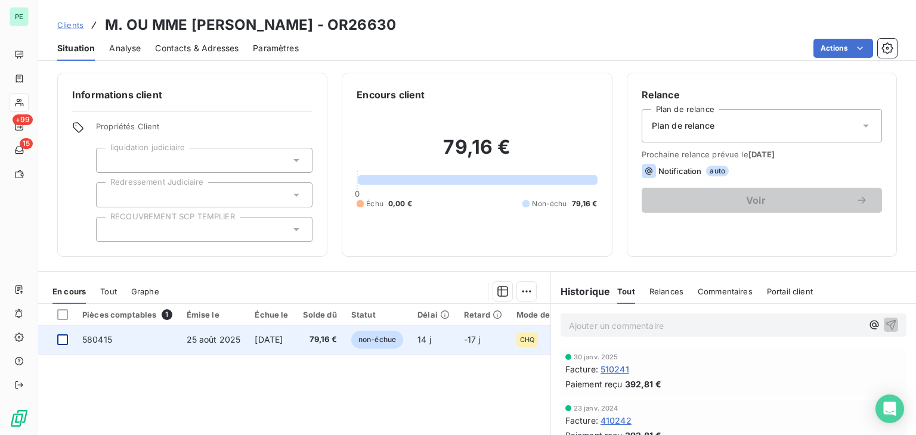
click at [60, 338] on div at bounding box center [62, 340] width 11 height 11
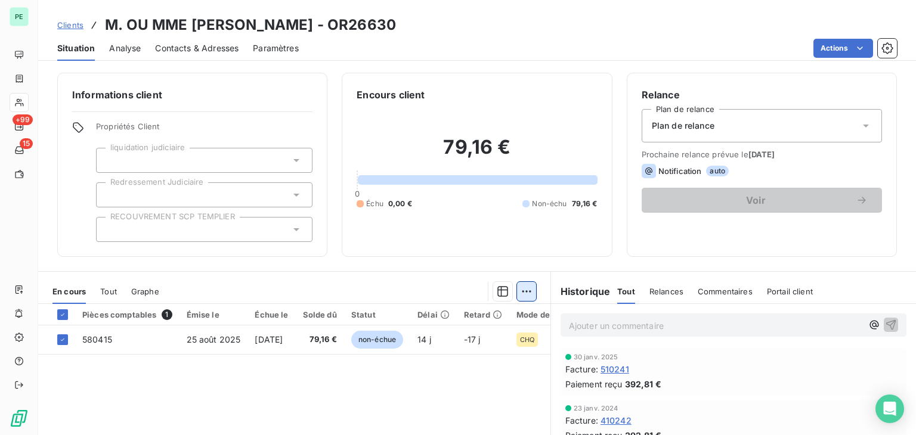
click at [519, 296] on html "PE +99 15 Clients M. OU MME [PERSON_NAME] - OR26630 Situation Analyse Contacts …" at bounding box center [458, 217] width 916 height 435
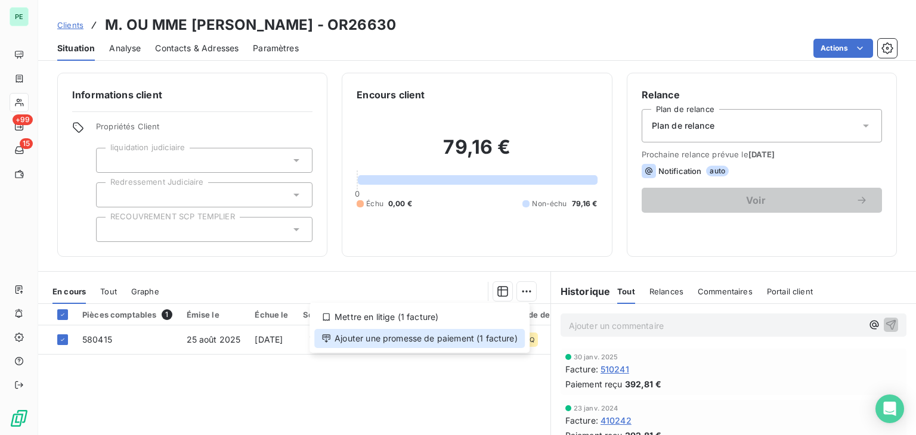
click at [432, 337] on div "Ajouter une promesse de paiement (1 facture)" at bounding box center [419, 338] width 211 height 19
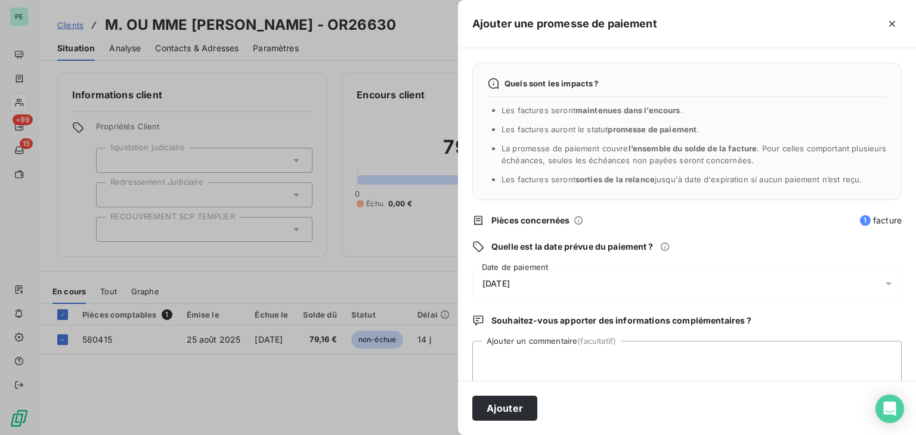
click at [602, 286] on div "[DATE]" at bounding box center [686, 283] width 429 height 33
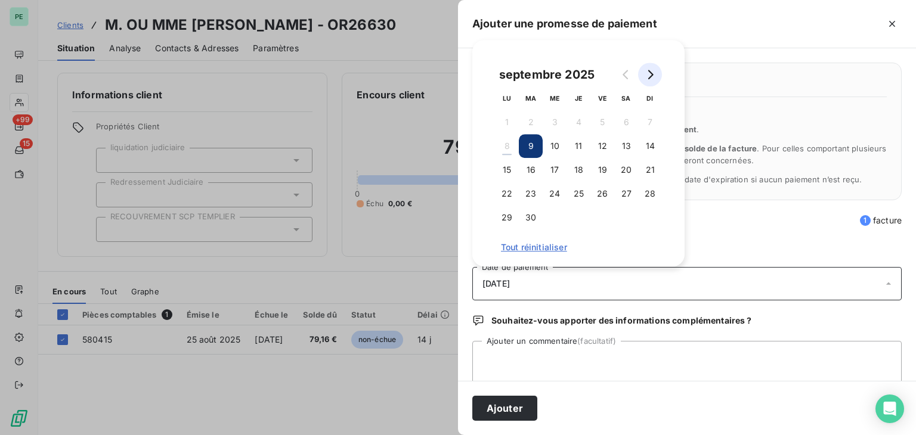
click at [645, 78] on icon "Go to next month" at bounding box center [650, 75] width 10 height 10
click at [649, 147] on button "12" at bounding box center [650, 146] width 24 height 24
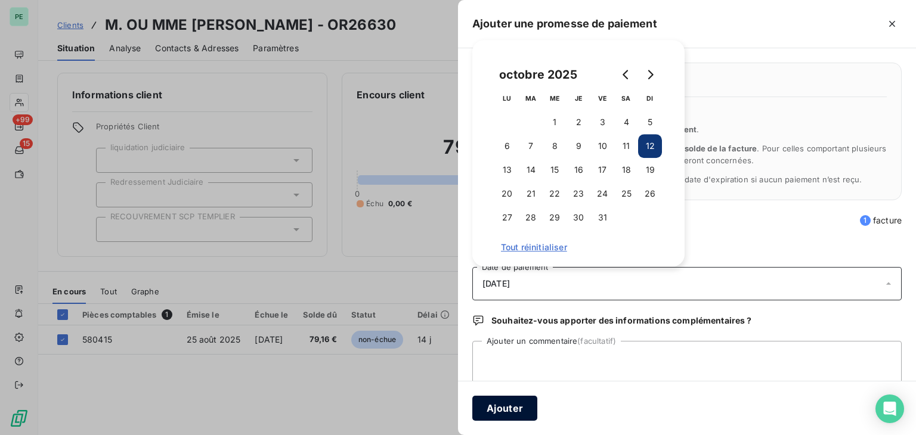
click at [528, 404] on button "Ajouter" at bounding box center [504, 408] width 65 height 25
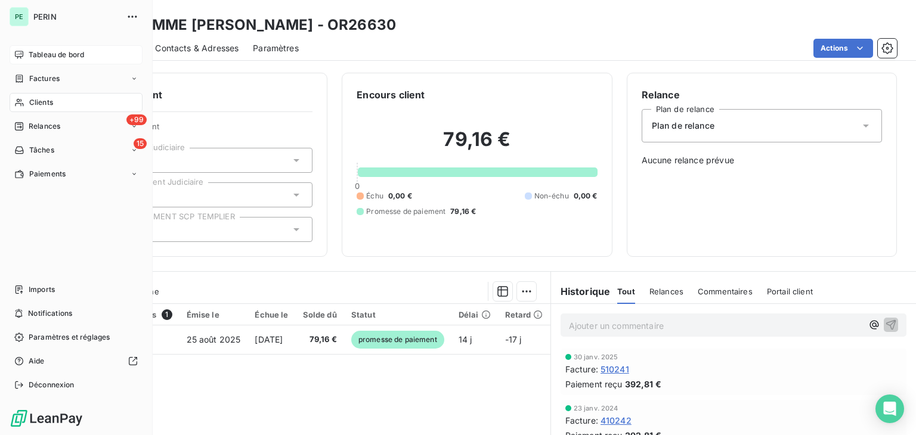
click at [31, 55] on span "Tableau de bord" at bounding box center [56, 55] width 55 height 11
